Goal: Information Seeking & Learning: Learn about a topic

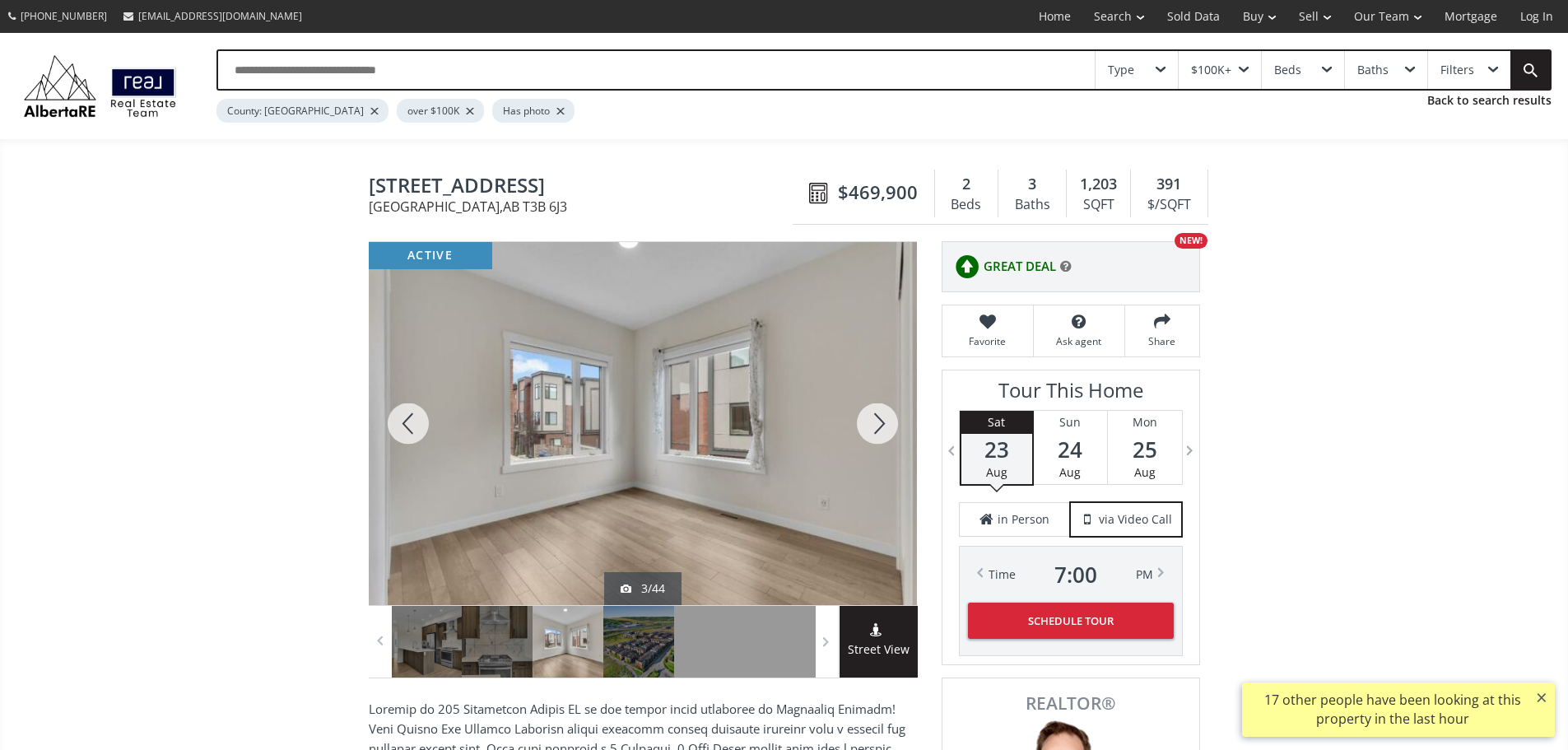
click at [869, 441] on div at bounding box center [876, 423] width 79 height 363
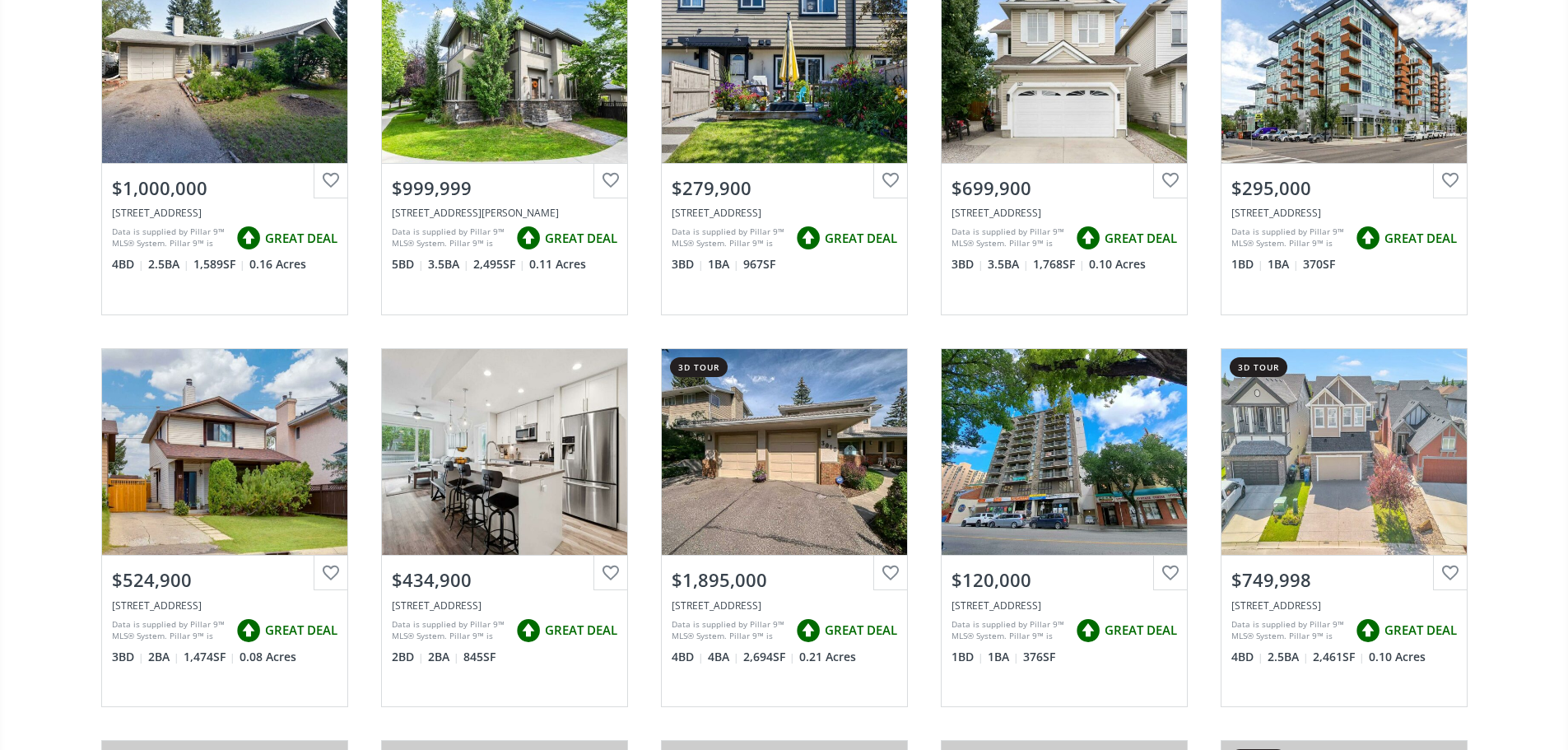
scroll to position [1070, 0]
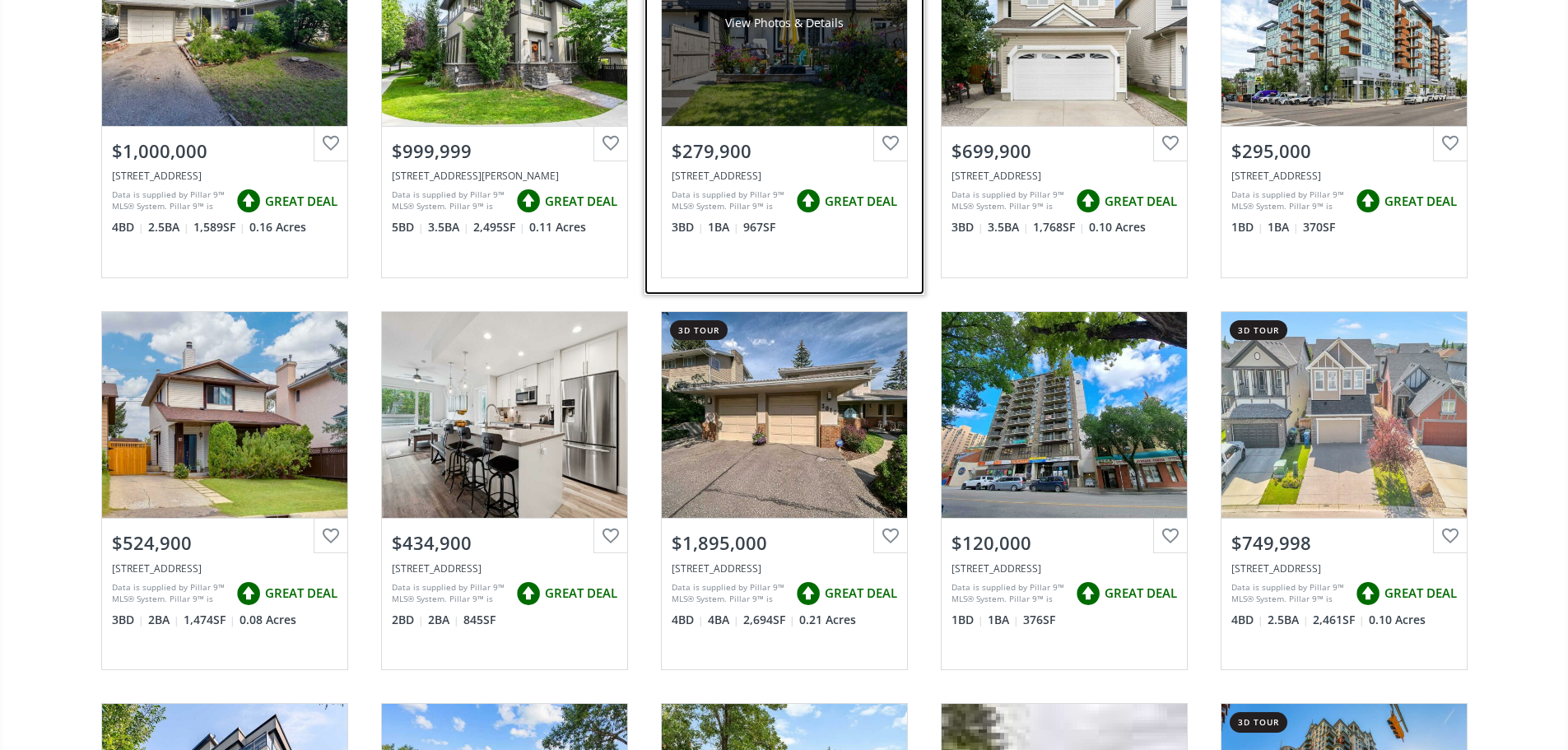
click at [866, 210] on span "GREAT DEAL" at bounding box center [861, 201] width 72 height 18
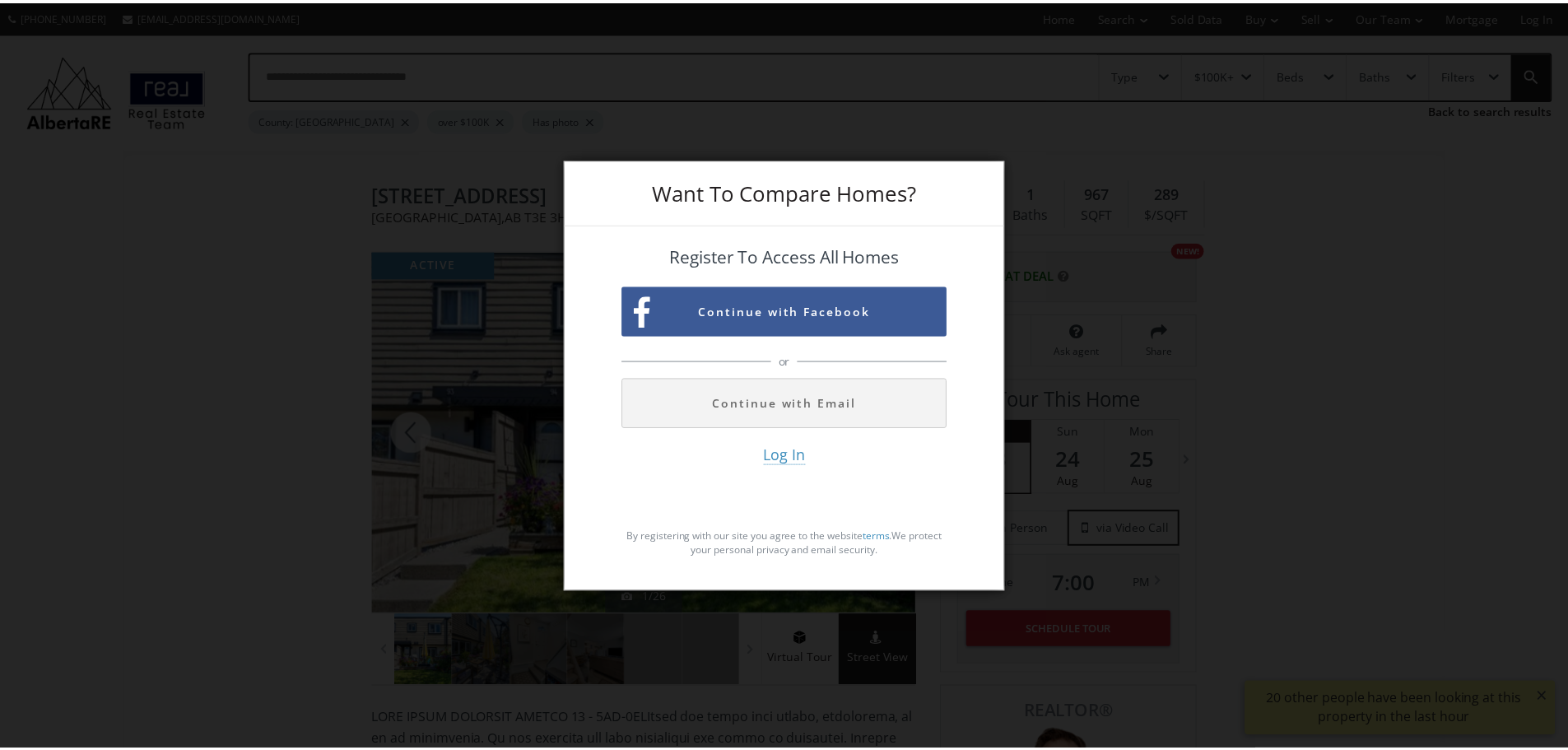
scroll to position [1070, 0]
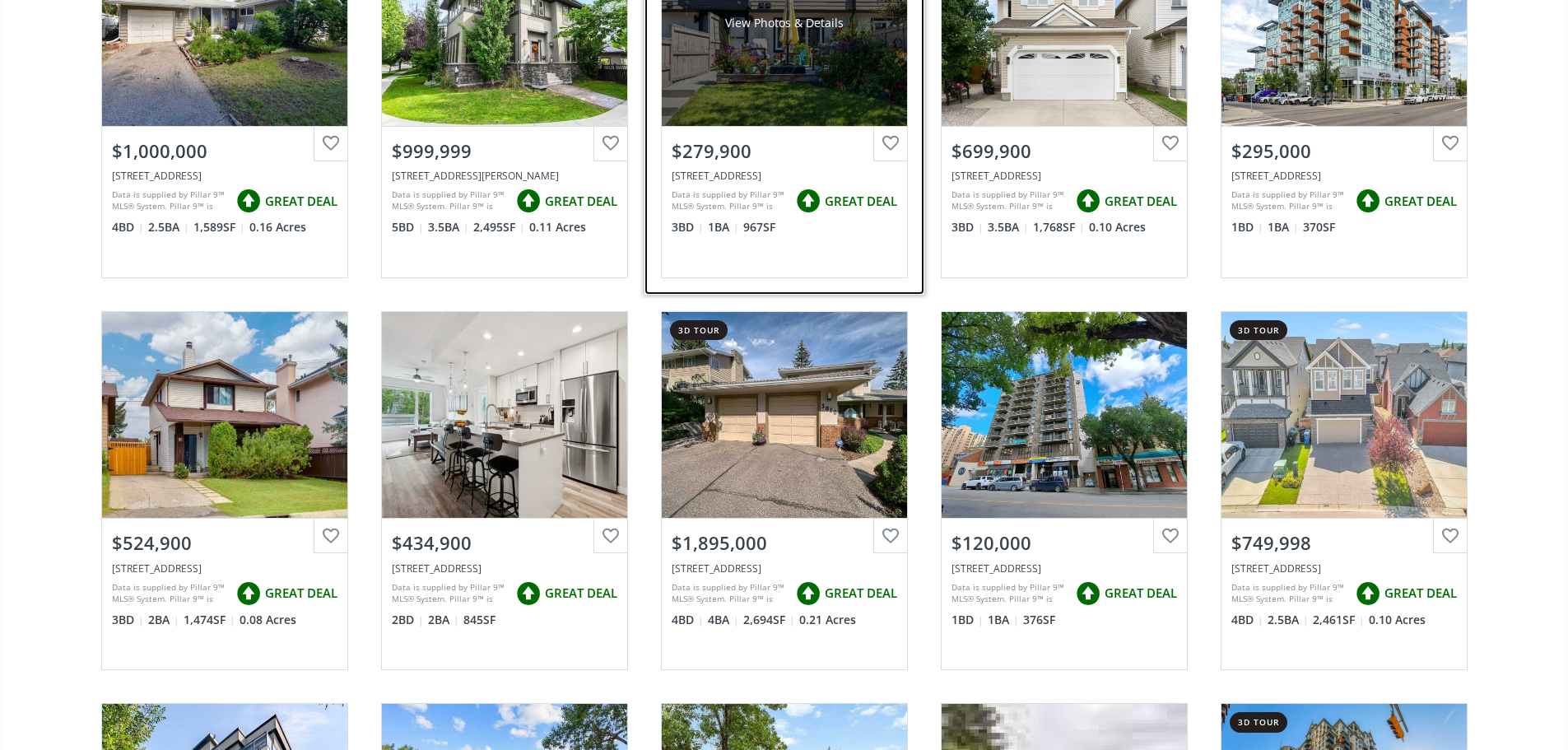
click at [748, 112] on div "View Photos & Details" at bounding box center [784, 22] width 245 height 205
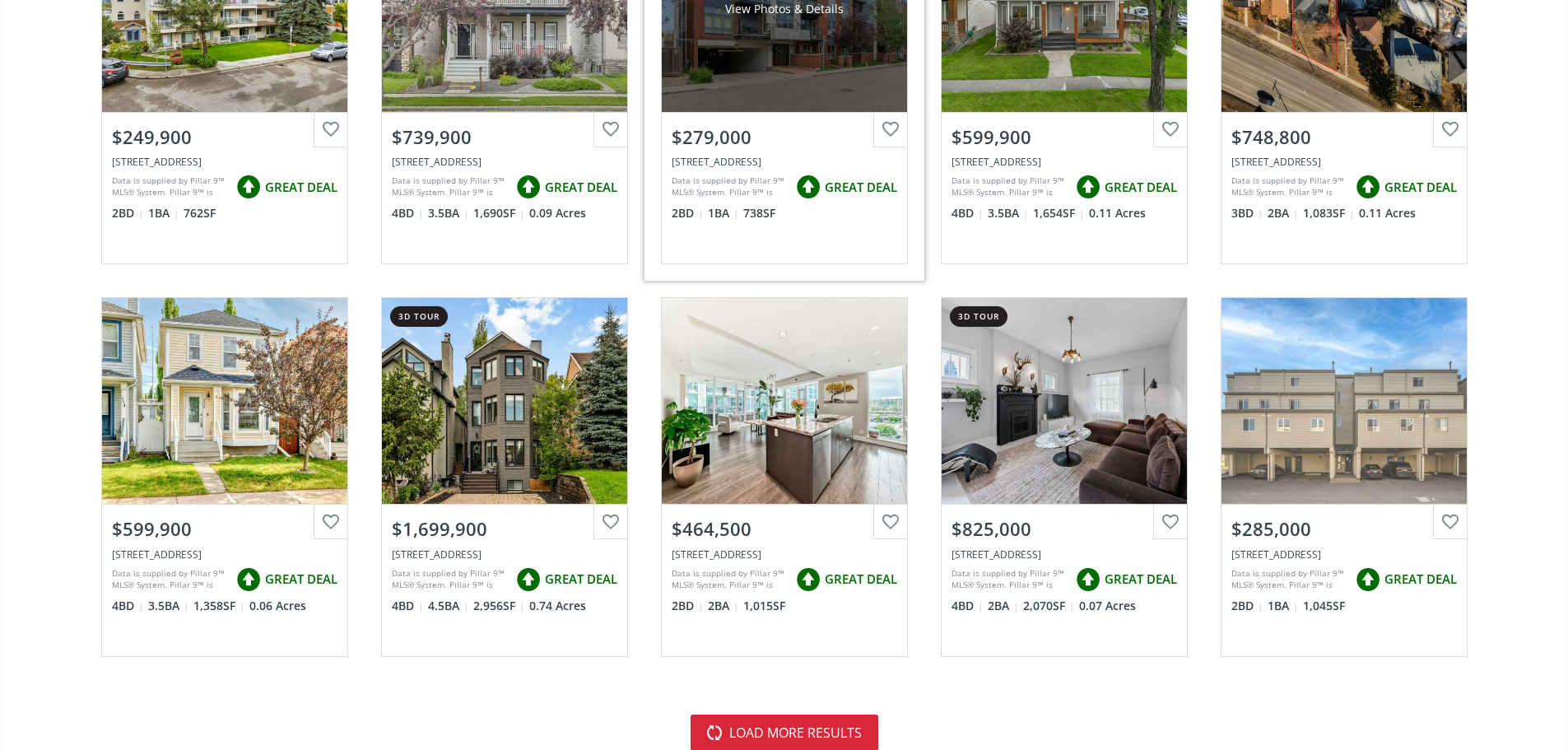
scroll to position [3539, 0]
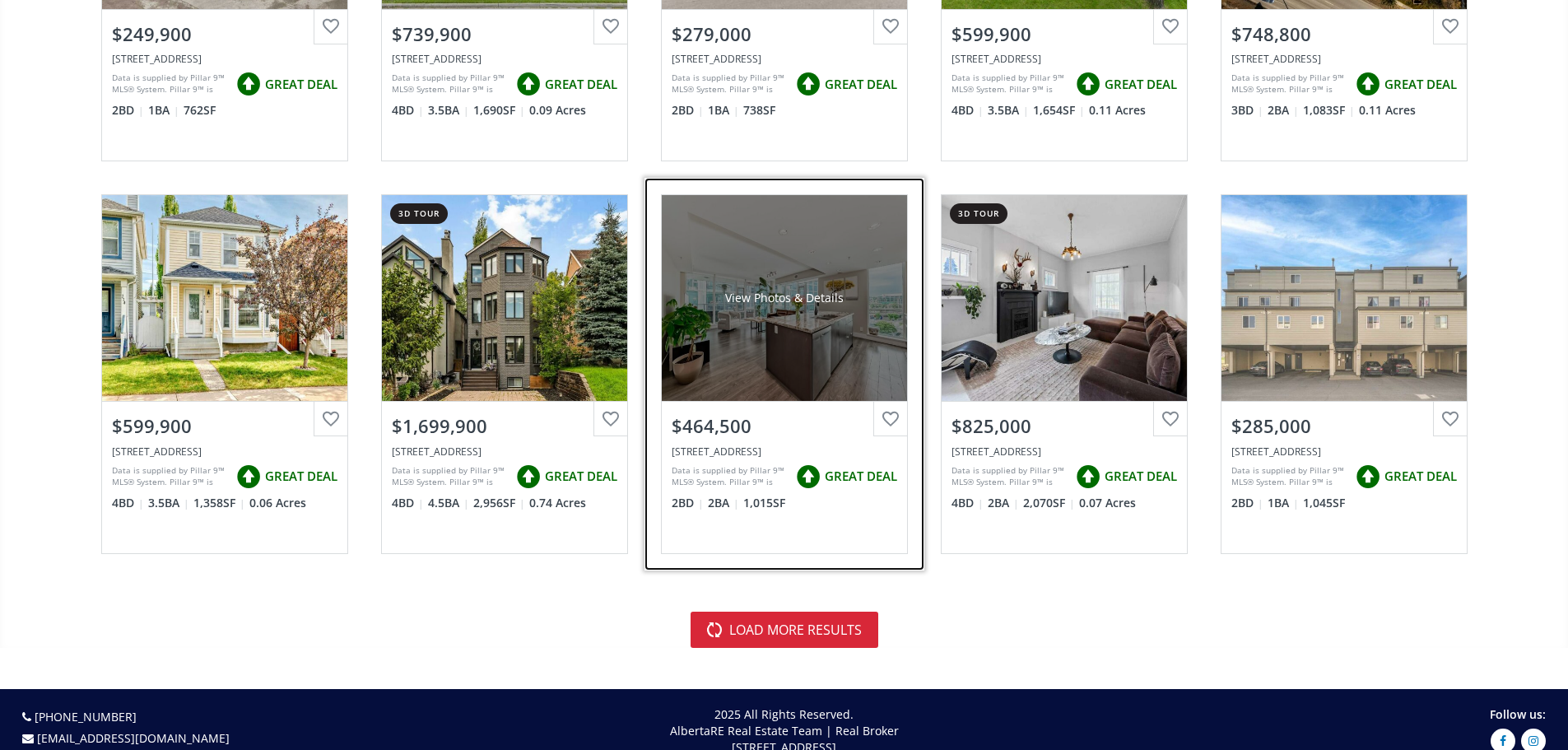
click at [829, 327] on div "View Photos & Details" at bounding box center [784, 297] width 245 height 205
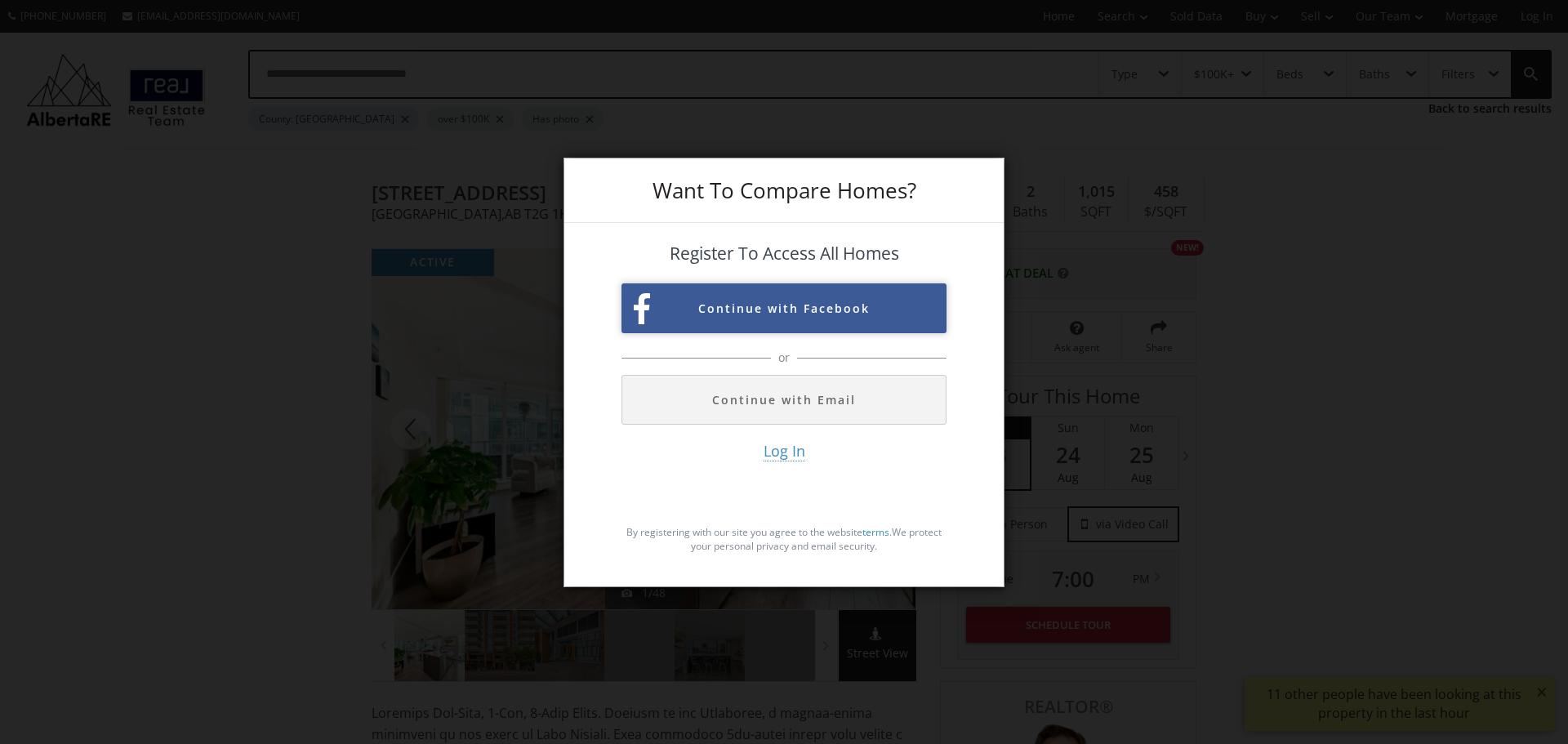
click at [740, 299] on button "Continue with Facebook" at bounding box center [784, 308] width 325 height 50
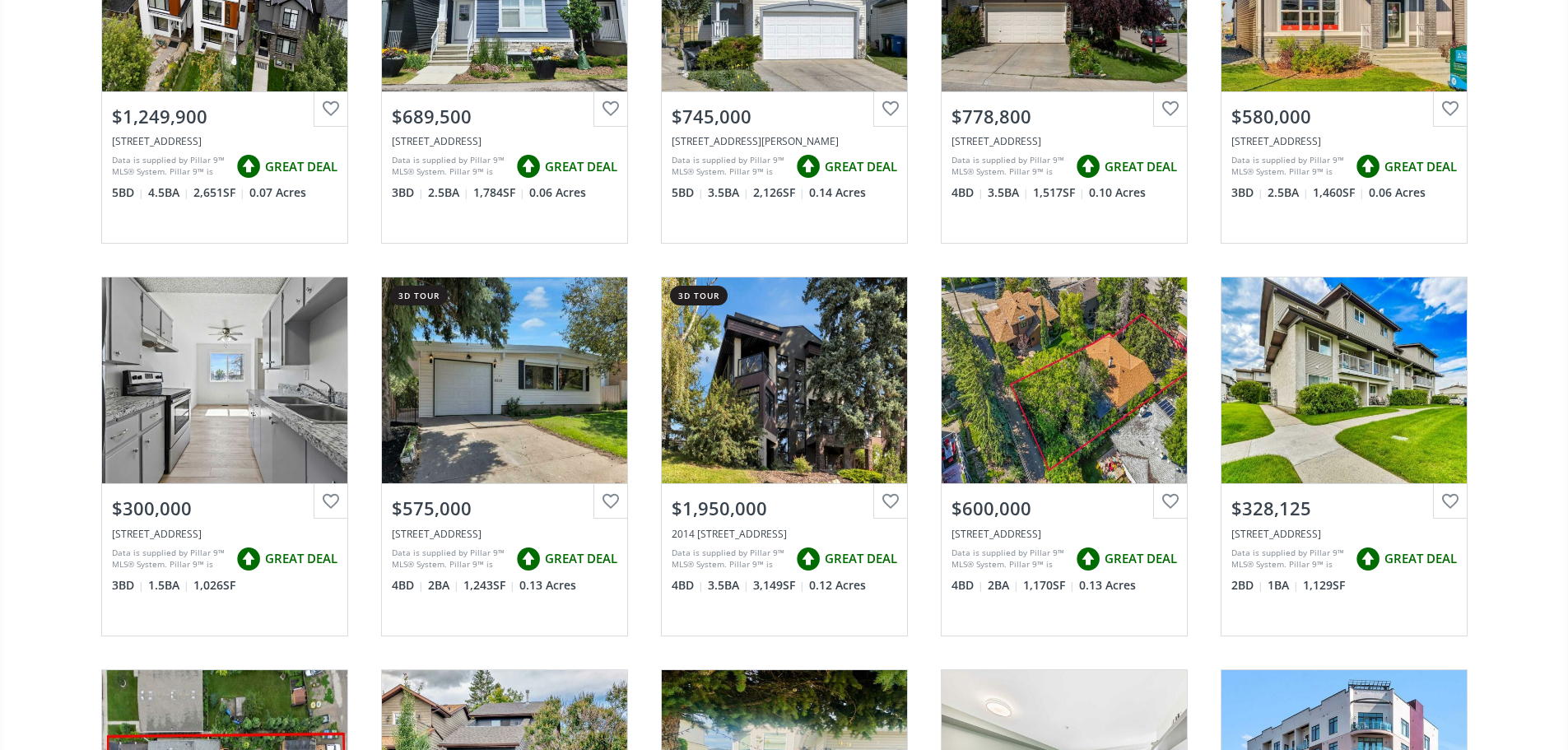
scroll to position [1704, 0]
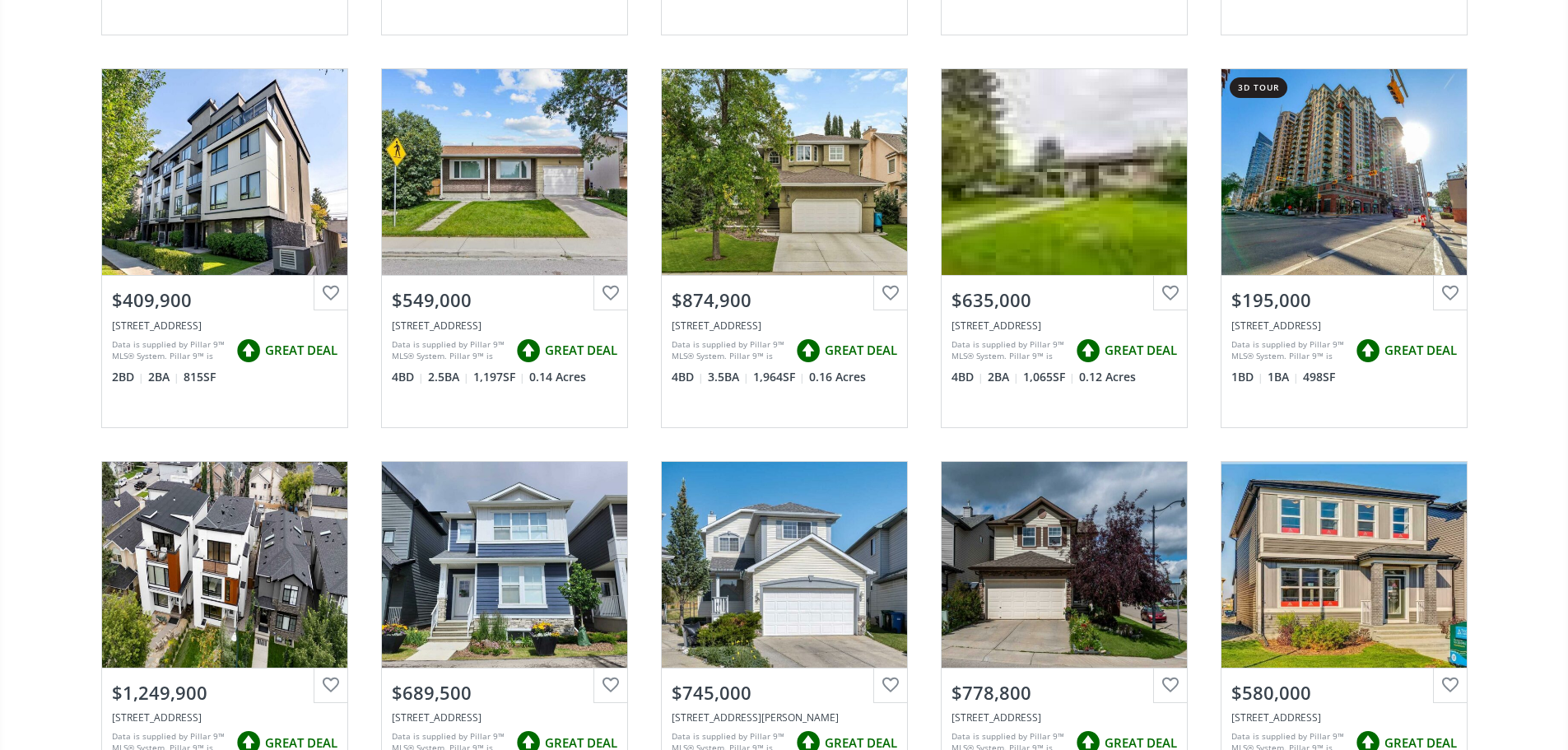
scroll to position [247, 0]
